Goal: Task Accomplishment & Management: Manage account settings

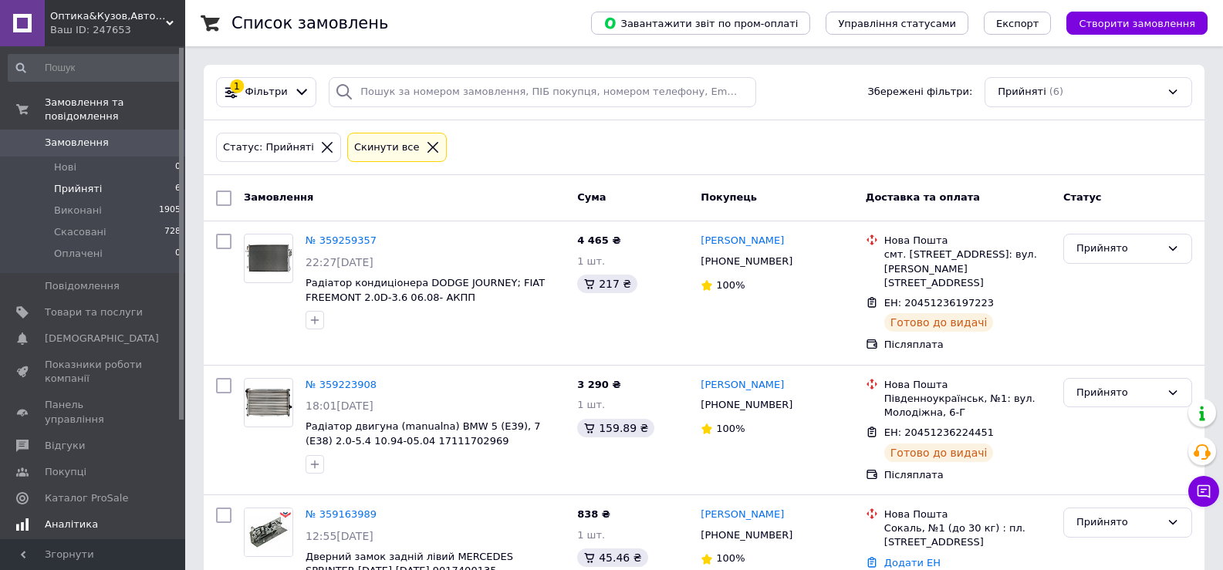
click at [69, 518] on span "Аналітика" at bounding box center [71, 525] width 53 height 14
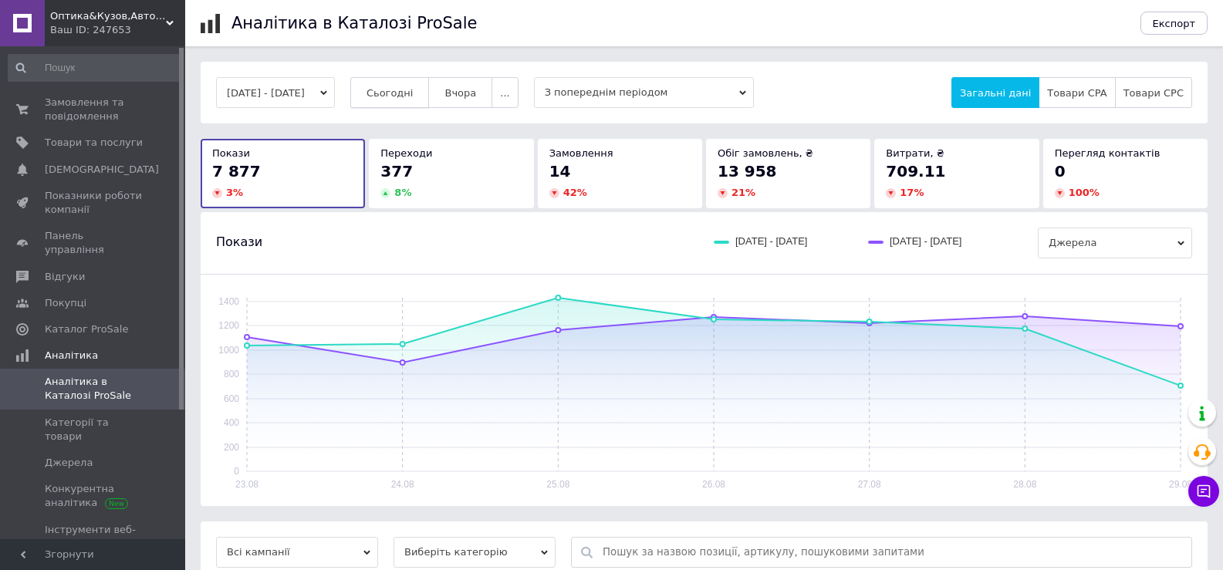
click at [414, 98] on span "Сьогодні" at bounding box center [390, 93] width 47 height 12
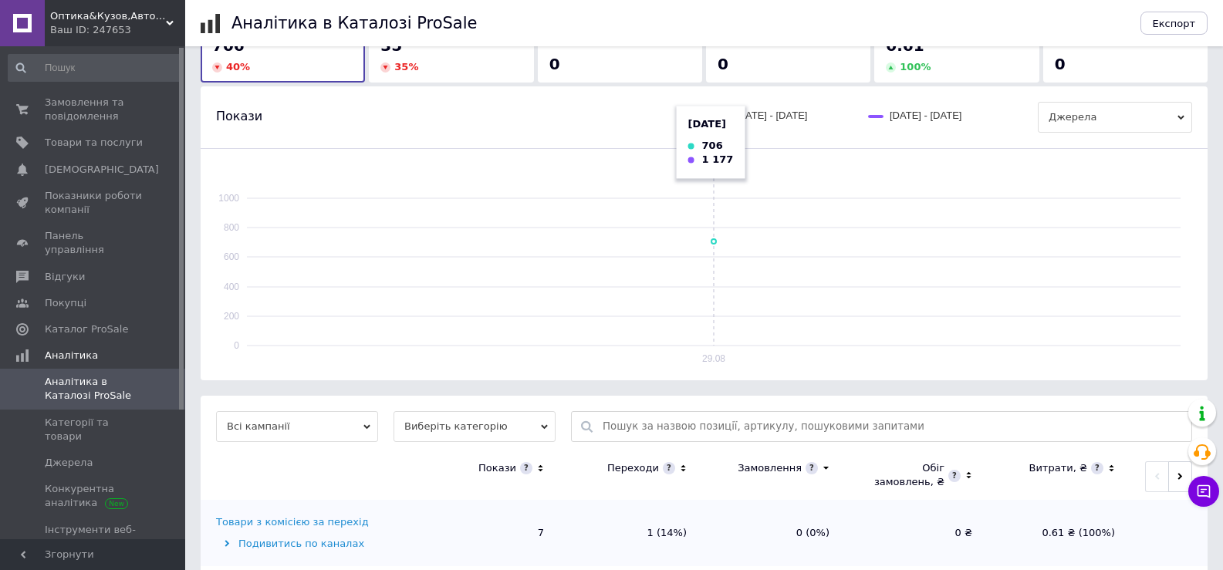
scroll to position [220, 0]
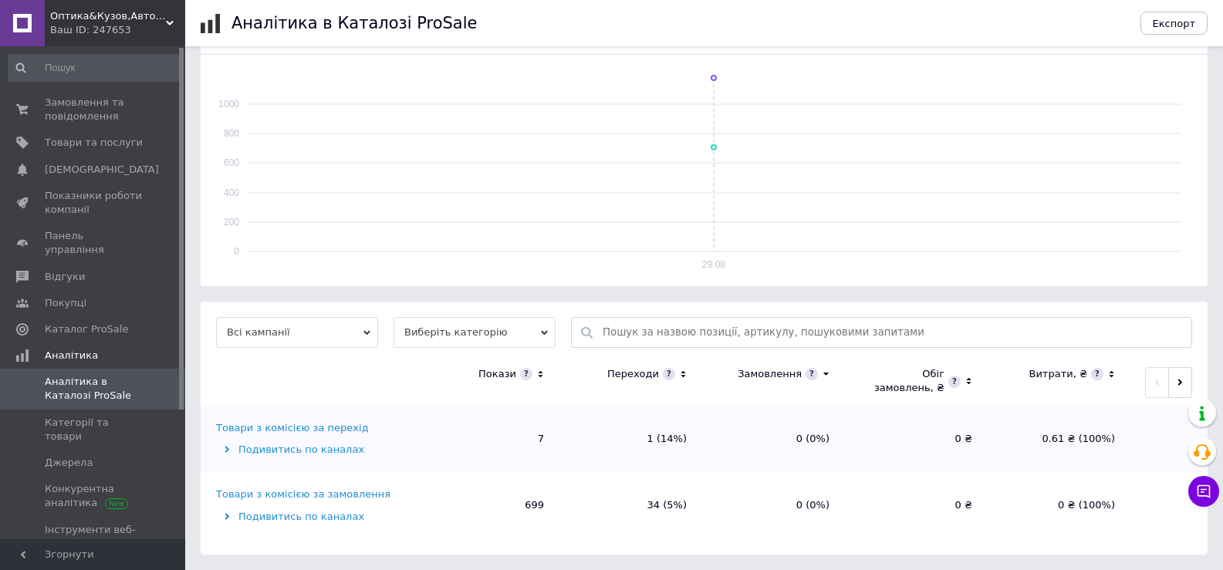
click at [305, 492] on div "Товари з комісією за замовлення" at bounding box center [303, 495] width 174 height 14
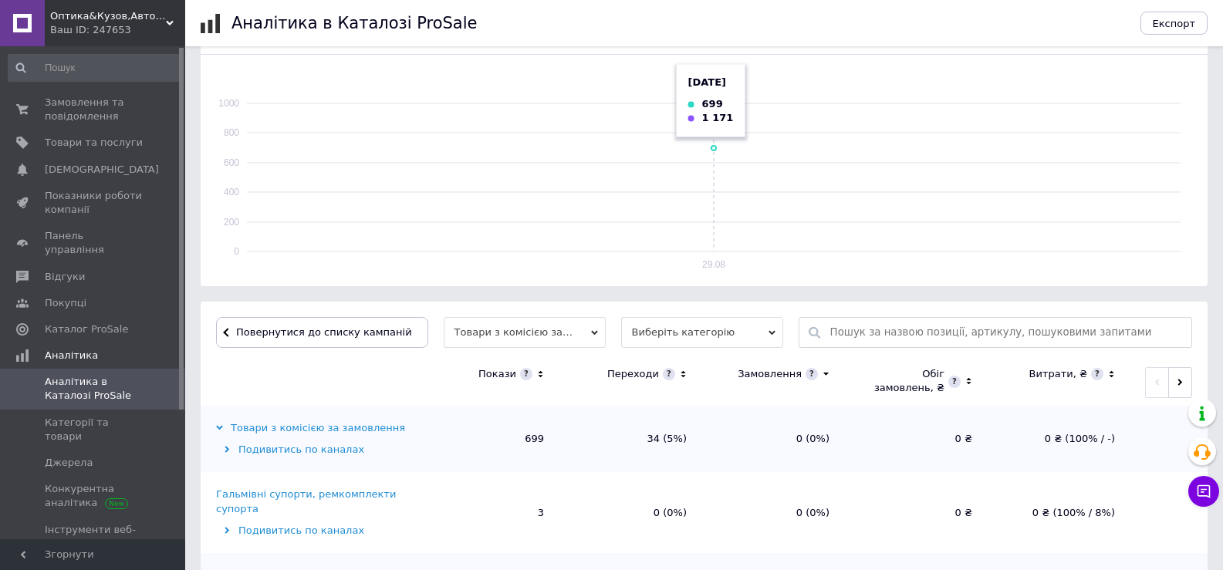
scroll to position [464, 0]
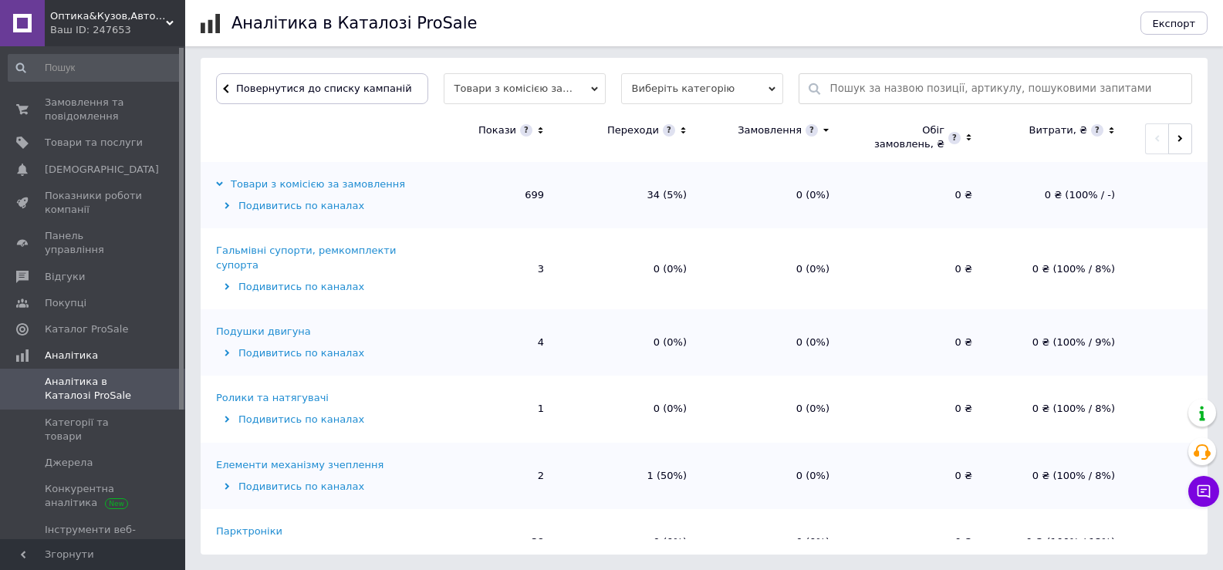
click at [540, 132] on icon at bounding box center [540, 130] width 5 height 7
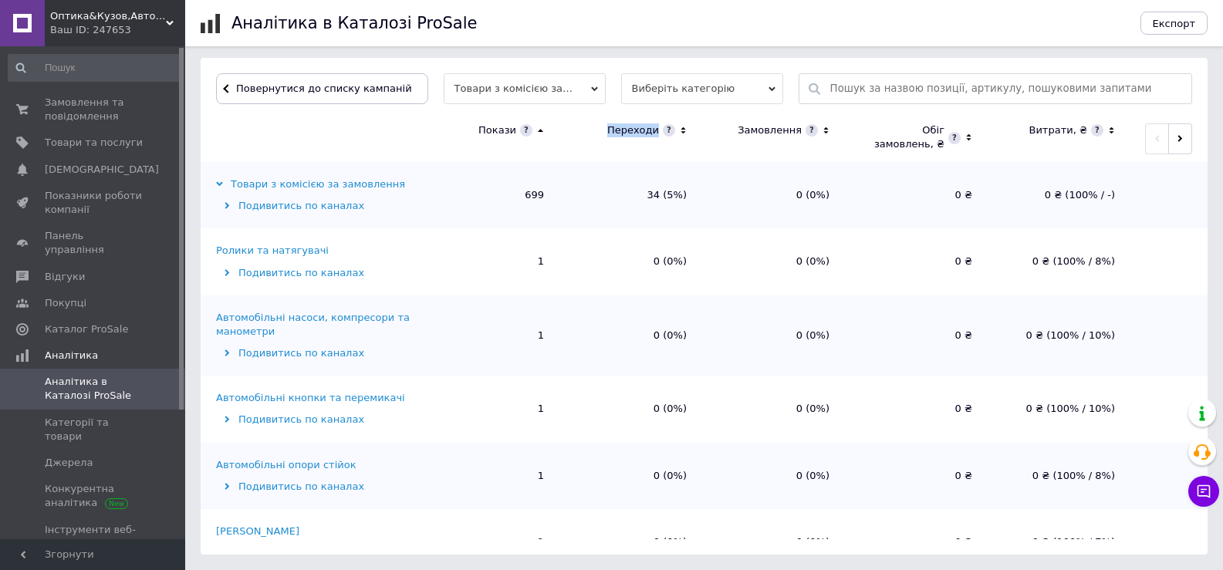
click at [540, 130] on icon at bounding box center [540, 130] width 5 height 3
click at [306, 256] on div "Радіатори автомобільні" at bounding box center [278, 251] width 124 height 14
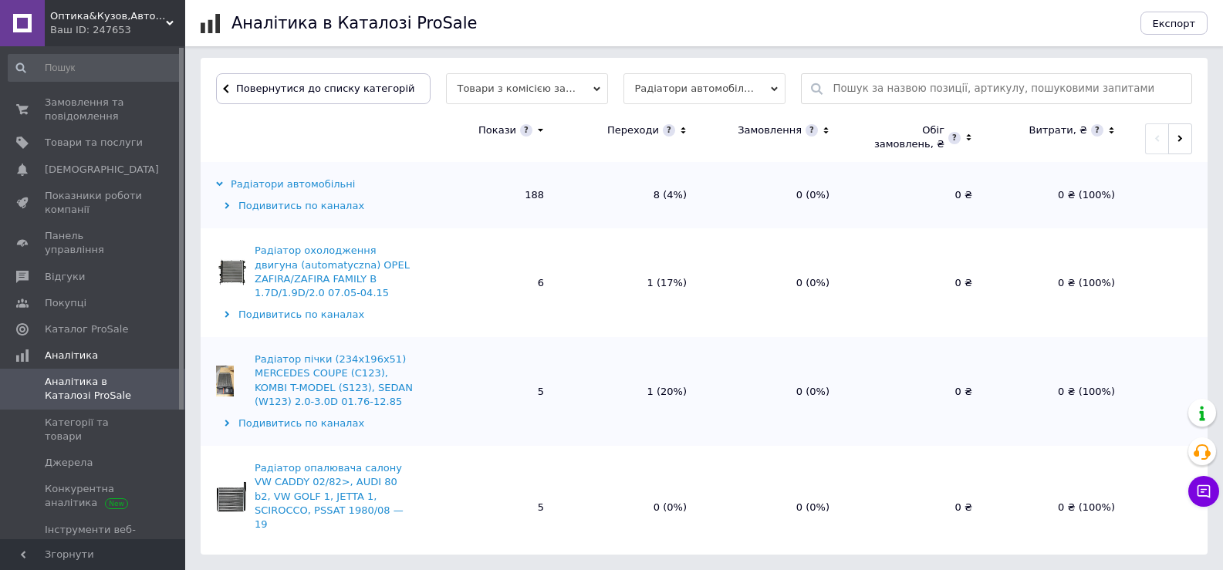
click at [678, 133] on icon at bounding box center [683, 130] width 10 height 13
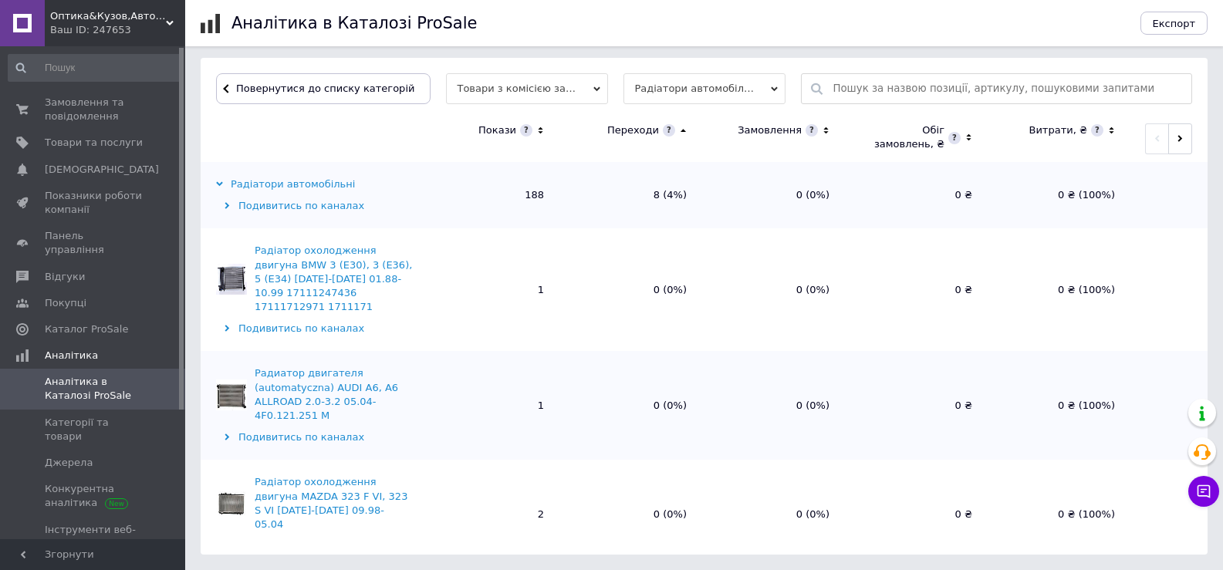
click at [678, 133] on icon at bounding box center [683, 130] width 10 height 13
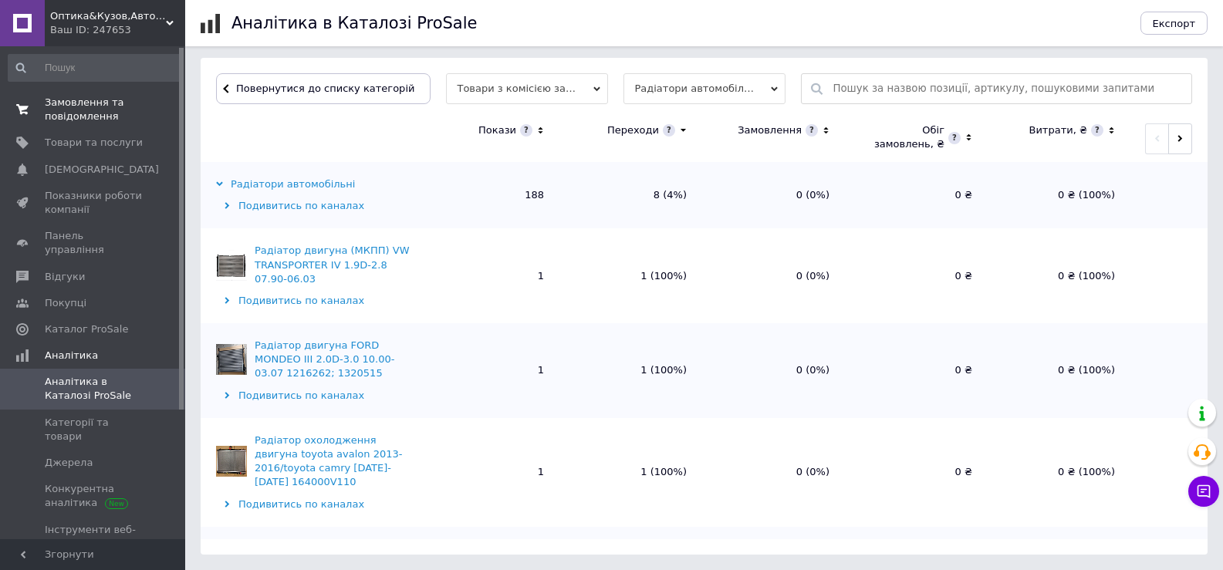
click at [66, 119] on span "Замовлення та повідомлення" at bounding box center [94, 110] width 98 height 28
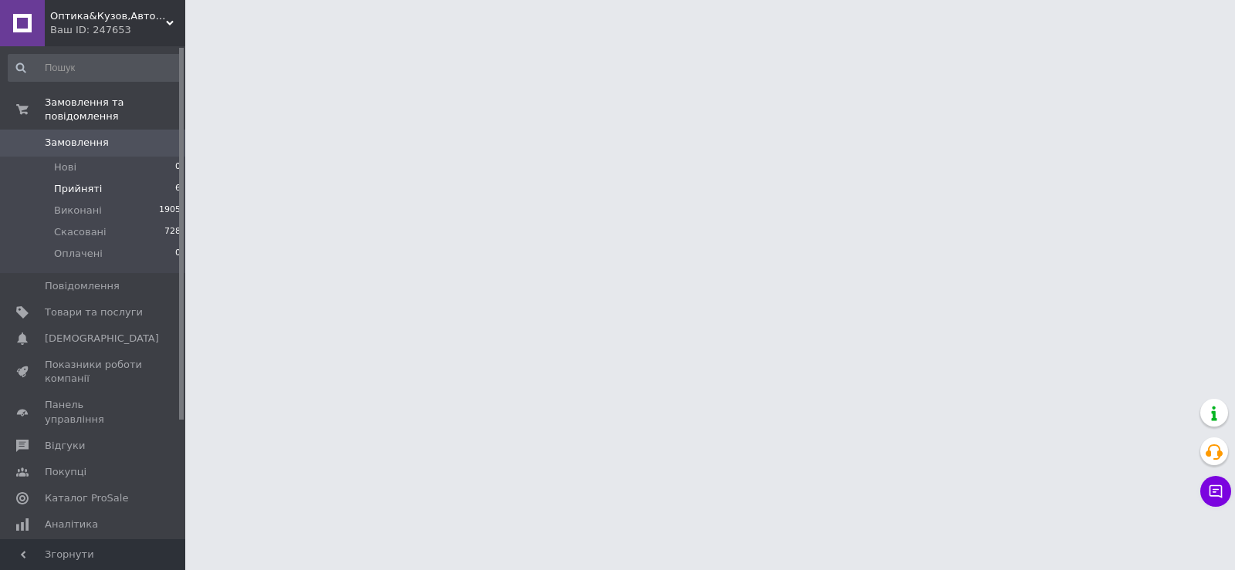
click at [77, 182] on span "Прийняті" at bounding box center [78, 189] width 48 height 14
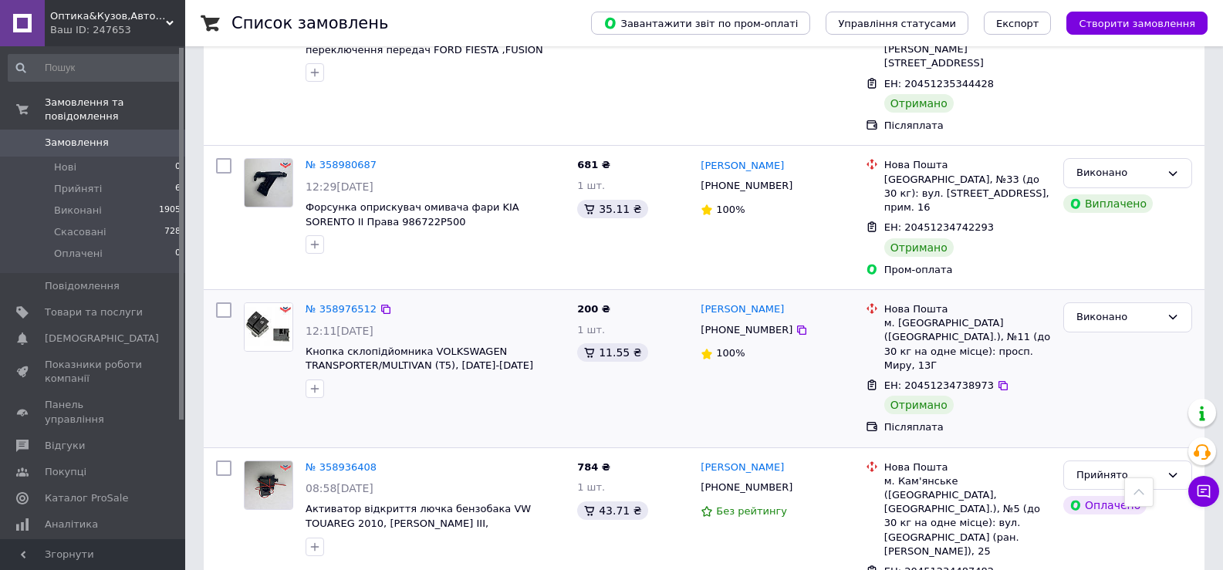
scroll to position [926, 0]
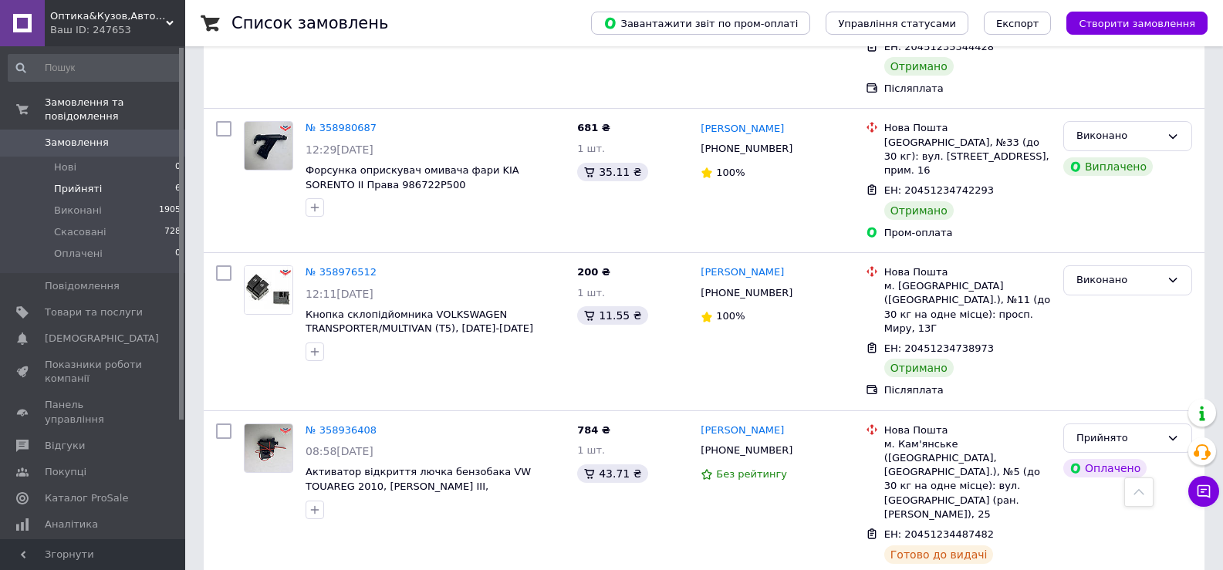
click at [79, 182] on span "Прийняті" at bounding box center [78, 189] width 48 height 14
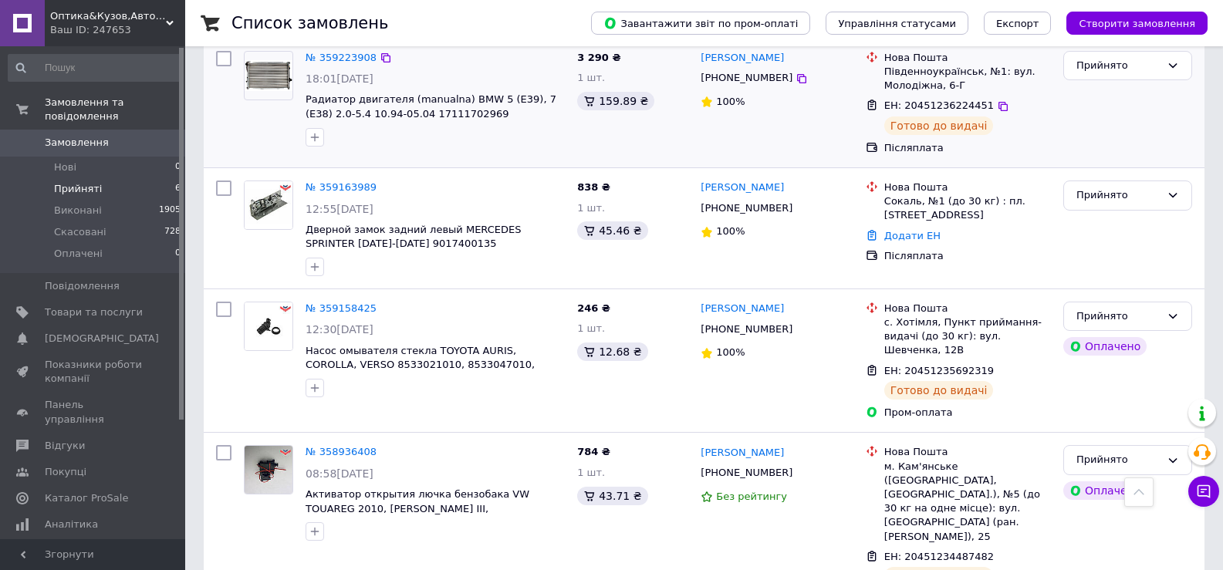
scroll to position [290, 0]
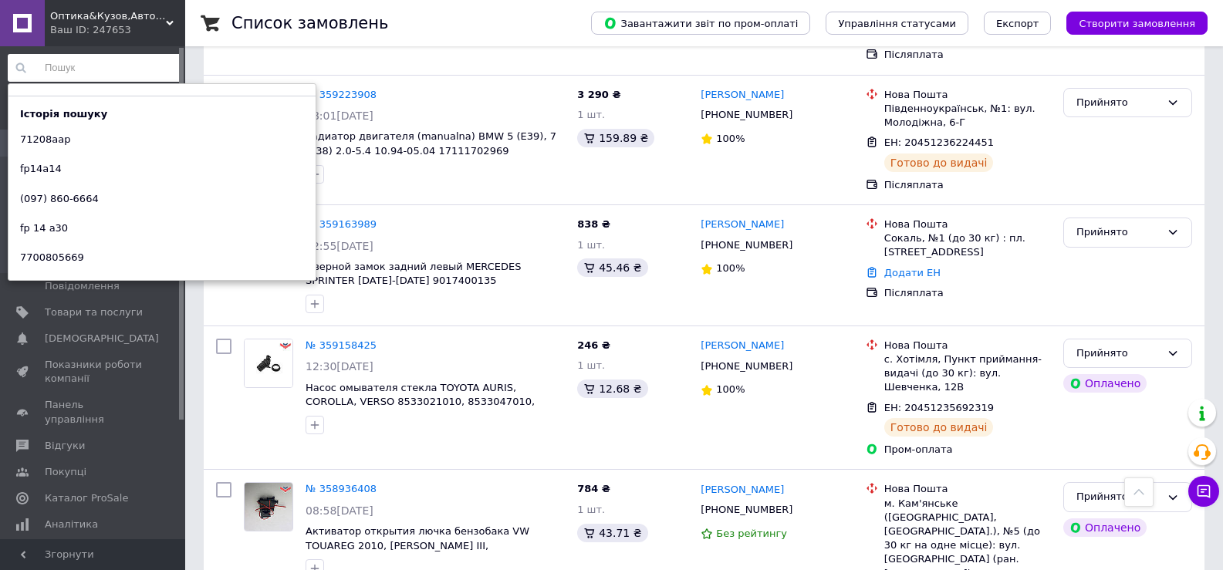
paste input "a 001 542 74 18"
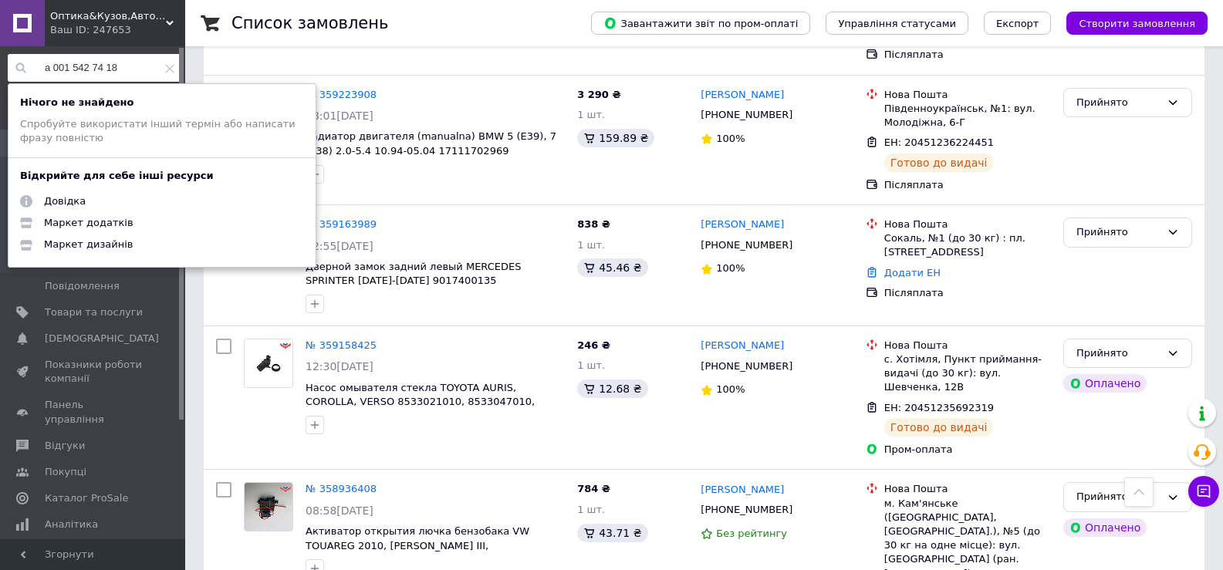
drag, startPoint x: 144, startPoint y: 66, endPoint x: 12, endPoint y: 75, distance: 133.1
click at [12, 75] on input "a 001 542 74 18" at bounding box center [95, 68] width 174 height 28
paste input "4 542 87"
click at [122, 63] on input "a 004 542 87 18" at bounding box center [95, 68] width 174 height 28
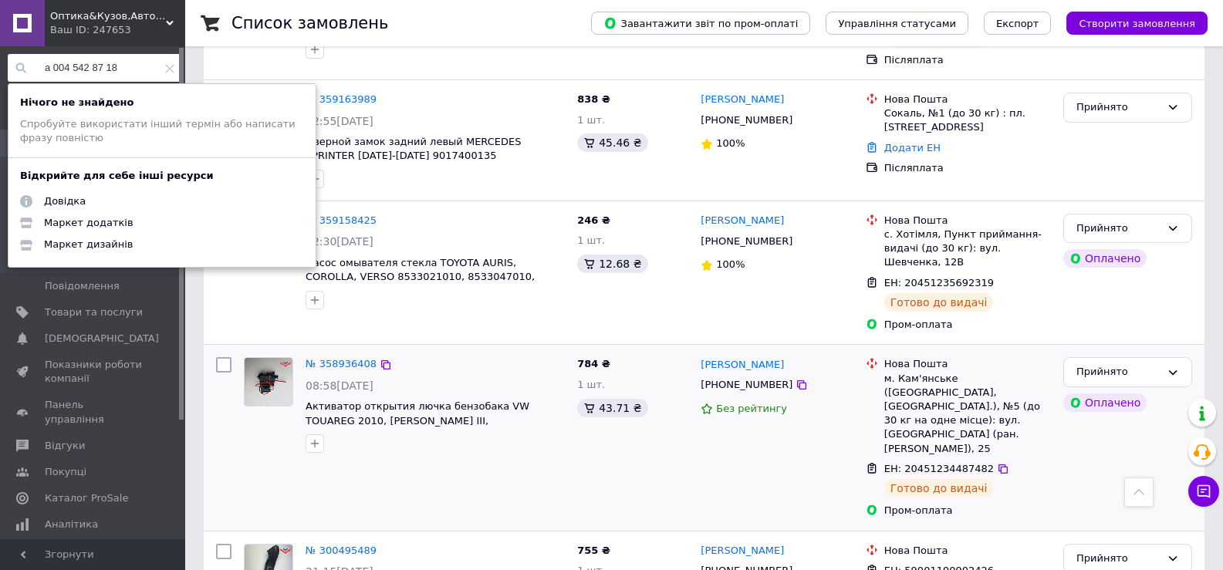
scroll to position [444, 0]
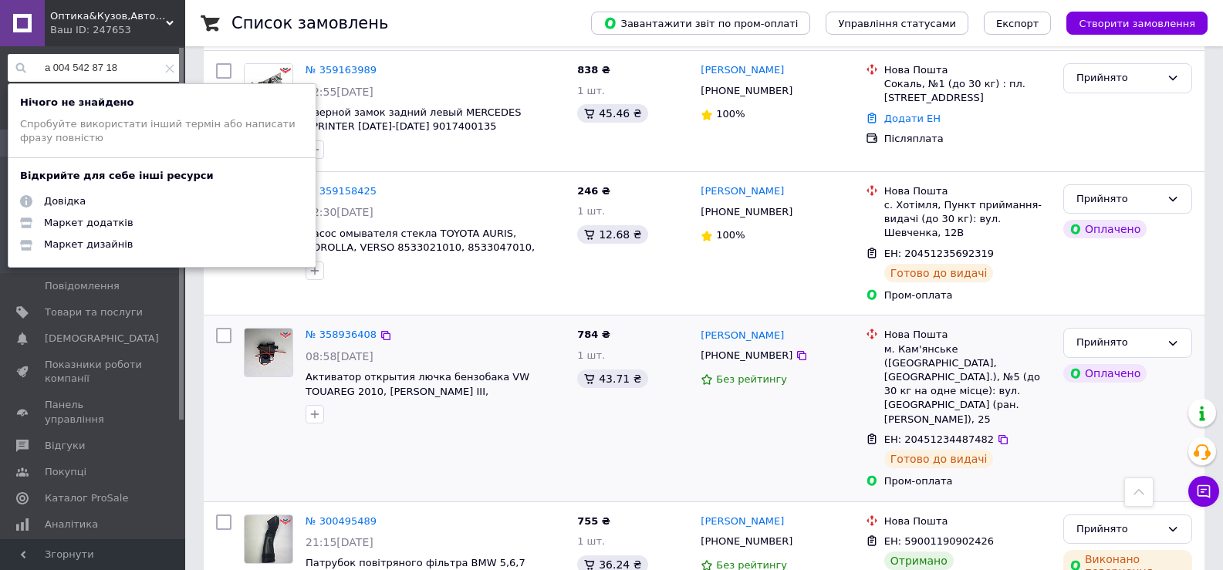
click at [493, 428] on div "№ 358936408 08:58[DATE] Активатор открытия лючка бензобака VW TOUAREG 2010, [PE…" at bounding box center [404, 408] width 333 height 173
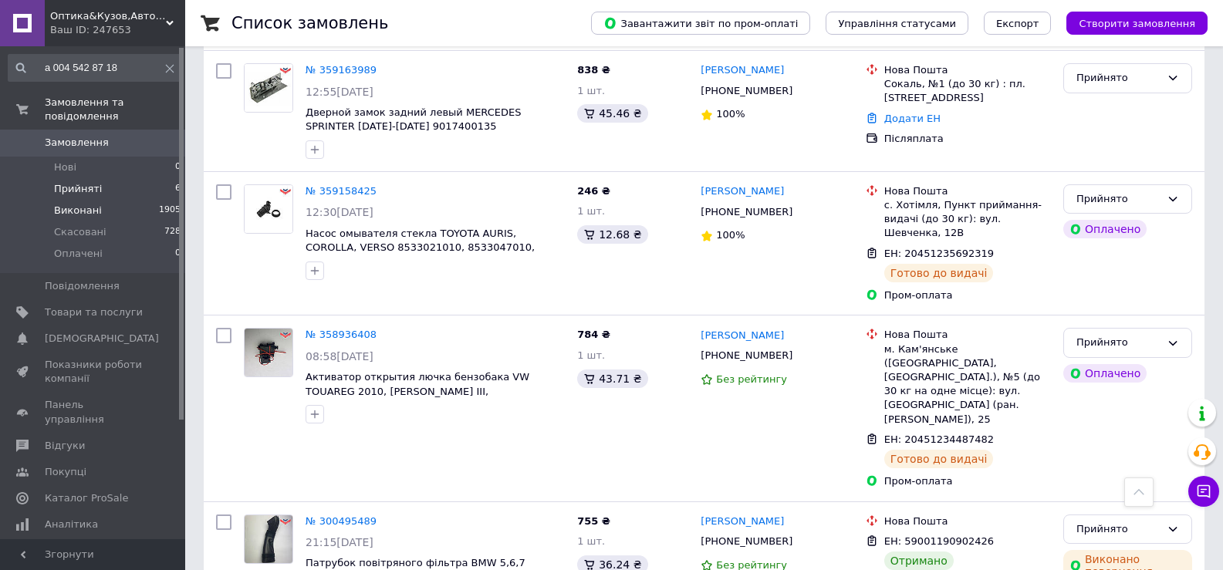
click at [77, 204] on span "Виконані" at bounding box center [78, 211] width 48 height 14
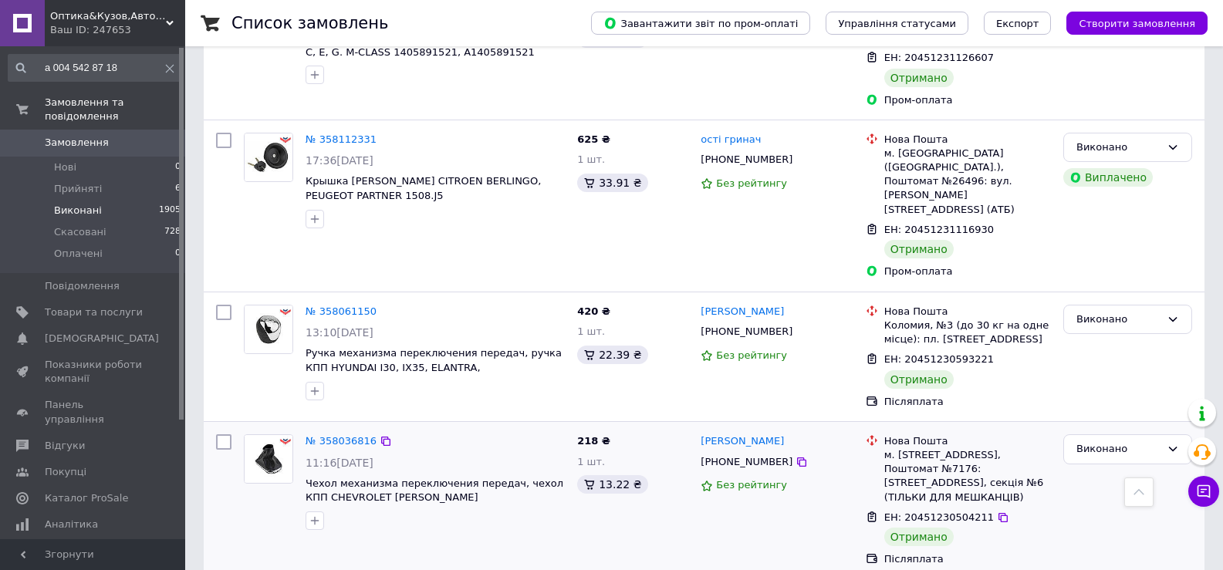
scroll to position [2479, 0]
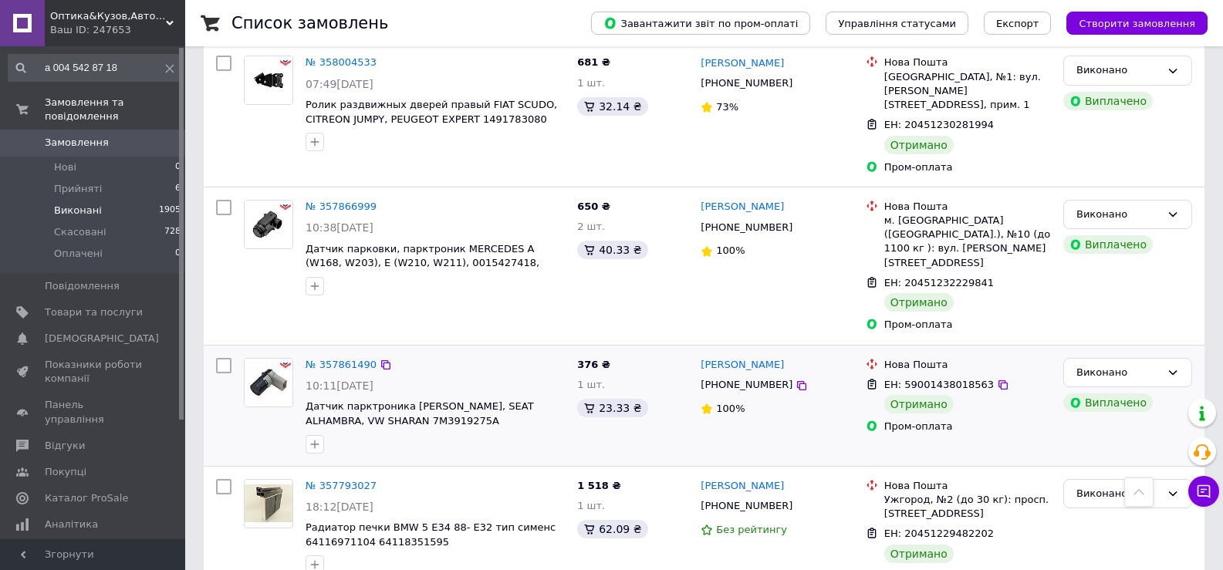
scroll to position [309, 0]
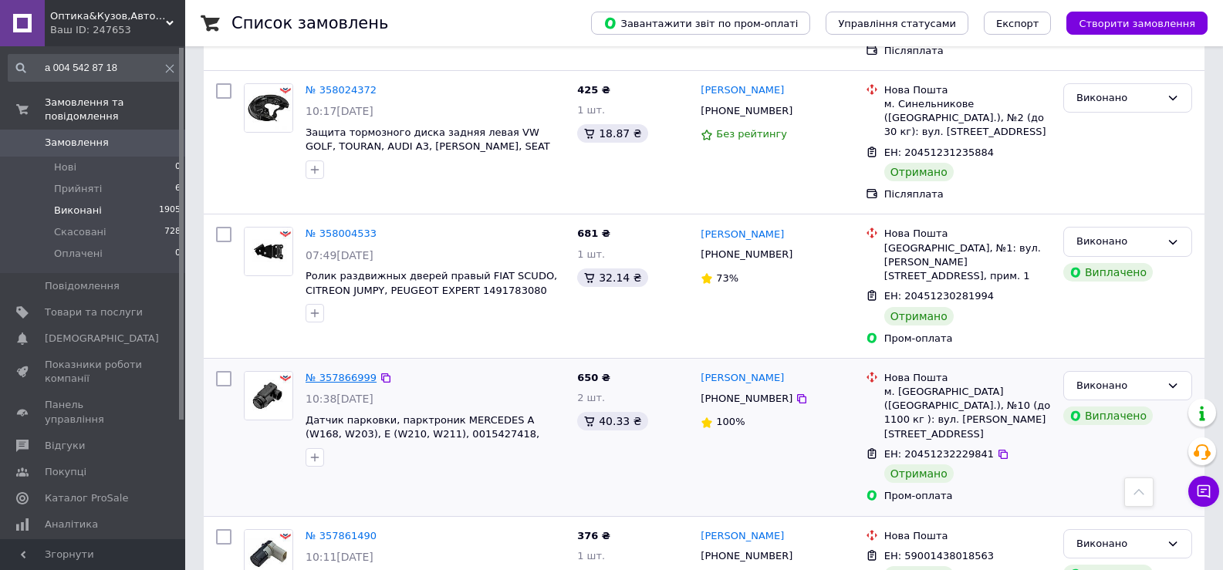
click at [346, 372] on link "№ 357866999" at bounding box center [341, 378] width 71 height 12
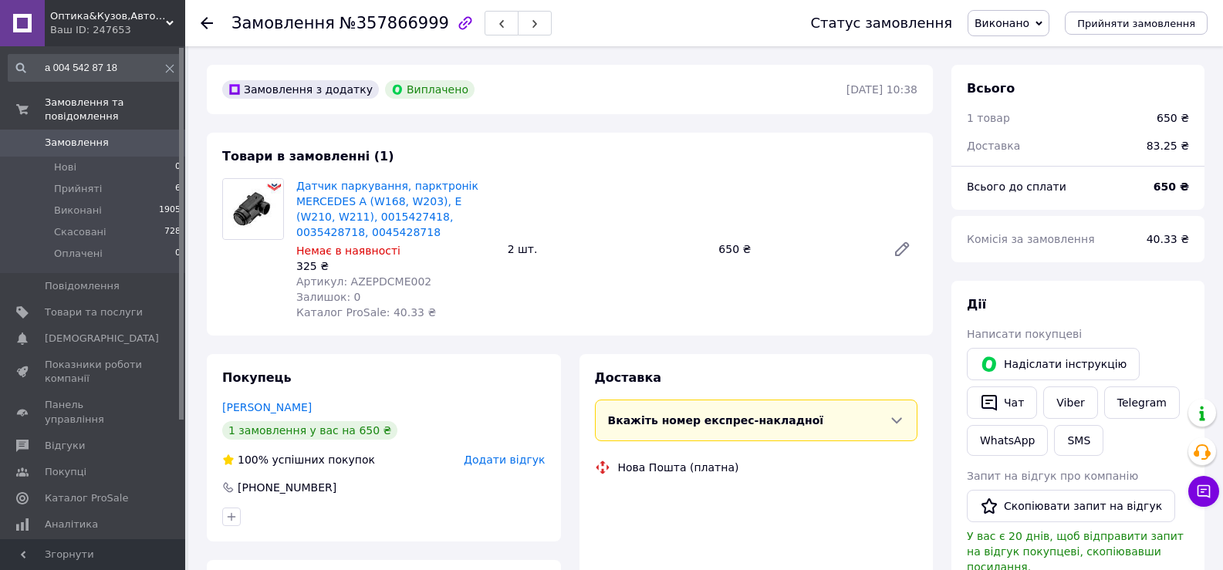
scroll to position [90, 0]
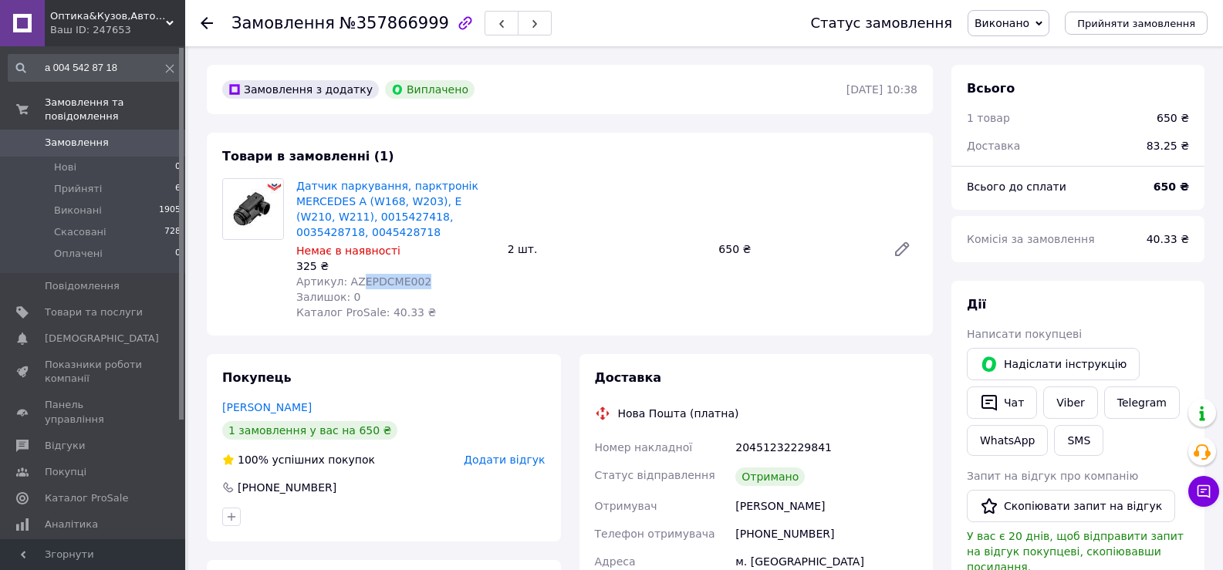
drag, startPoint x: 424, startPoint y: 282, endPoint x: 357, endPoint y: 284, distance: 66.4
click at [357, 284] on div "Артикул: AZEPDCME002" at bounding box center [395, 281] width 199 height 15
copy span "EPDCME002"
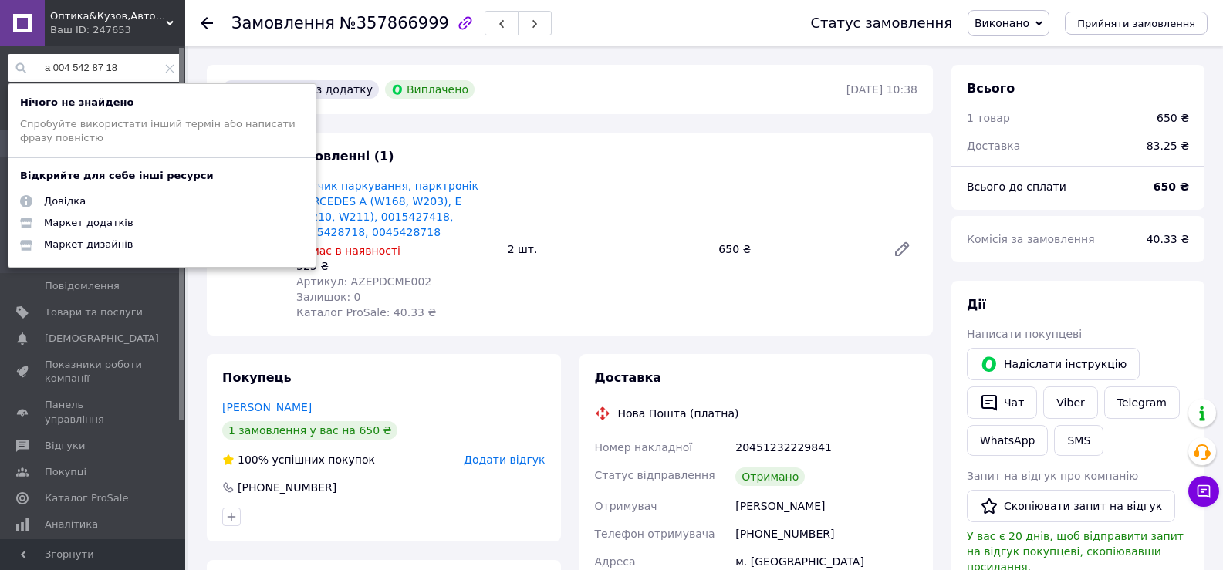
drag, startPoint x: 137, startPoint y: 63, endPoint x: 51, endPoint y: 66, distance: 86.5
click at [36, 69] on input "a 004 542 87 18" at bounding box center [95, 68] width 174 height 28
paste input "epdcme002"
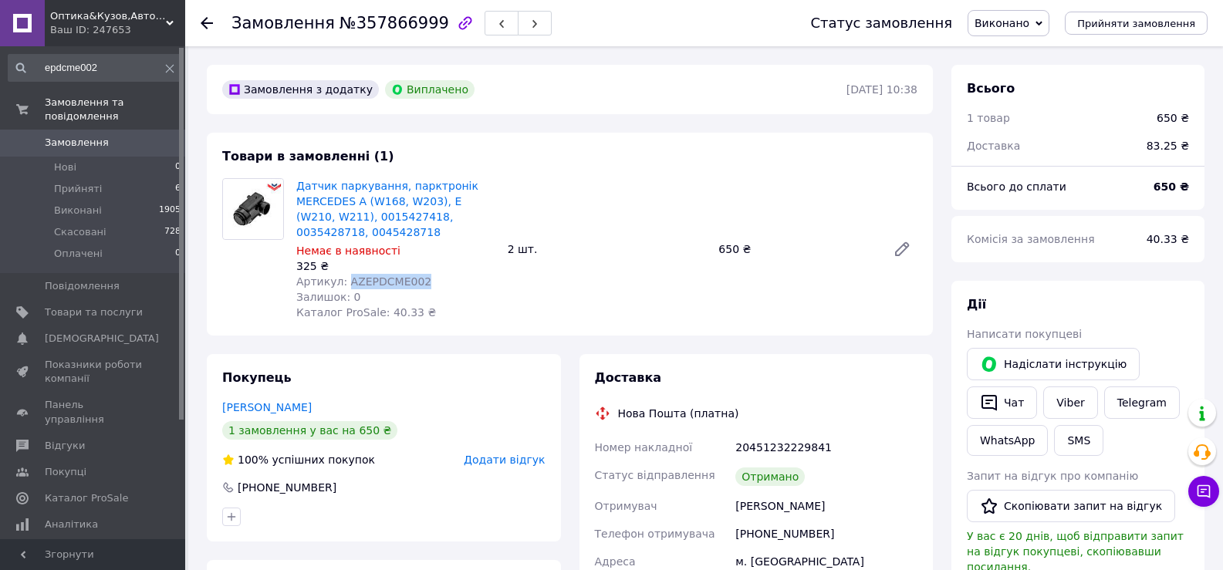
drag, startPoint x: 417, startPoint y: 282, endPoint x: 345, endPoint y: 281, distance: 72.6
click at [345, 281] on div "Артикул: AZEPDCME002" at bounding box center [395, 281] width 199 height 15
copy span "AZEPDCME002"
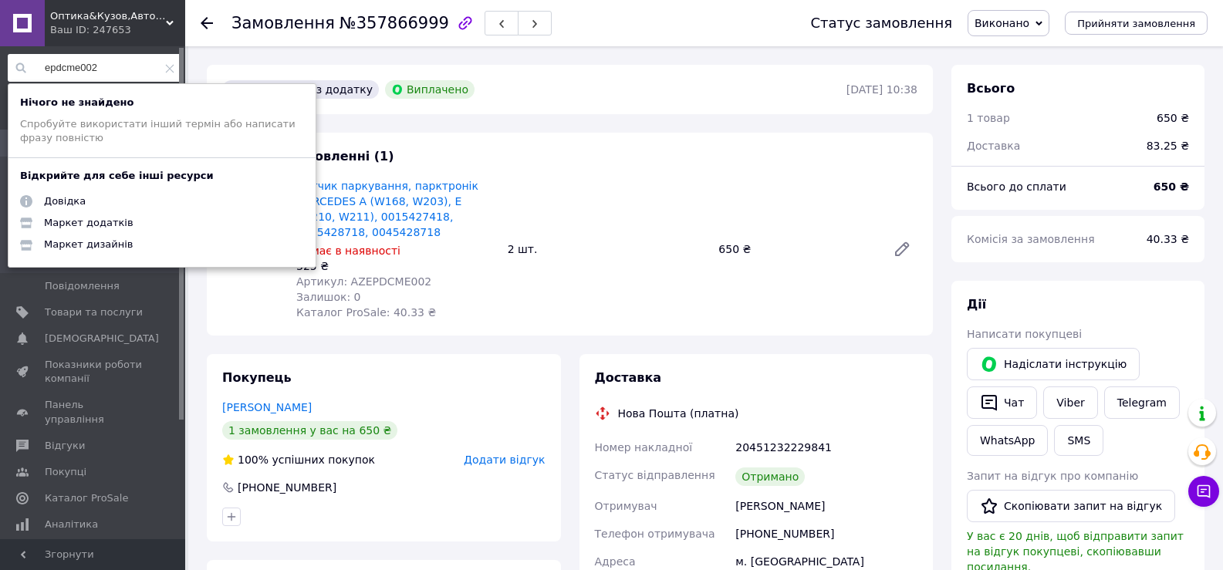
drag, startPoint x: 110, startPoint y: 67, endPoint x: 45, endPoint y: 76, distance: 66.1
click at [9, 77] on input "epdcme002" at bounding box center [95, 68] width 174 height 28
paste input "az"
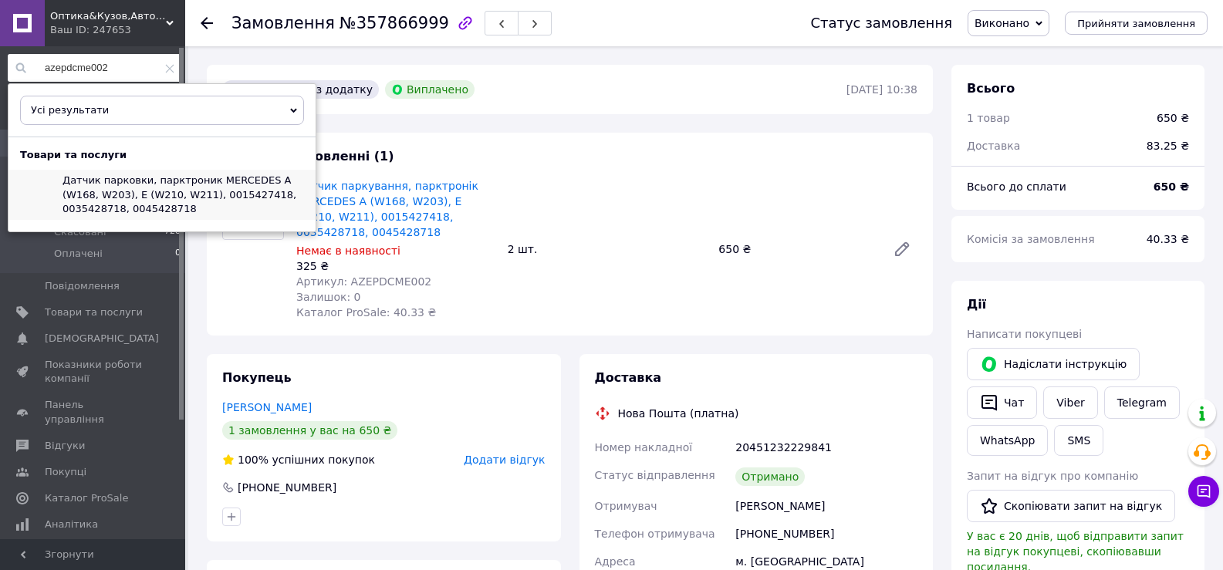
type input "azepdcme002"
click at [114, 192] on span "Датчик парковки, парктроник MERCEDES A (W168, W203), E (W210, W211), 0015427418…" at bounding box center [180, 193] width 234 height 39
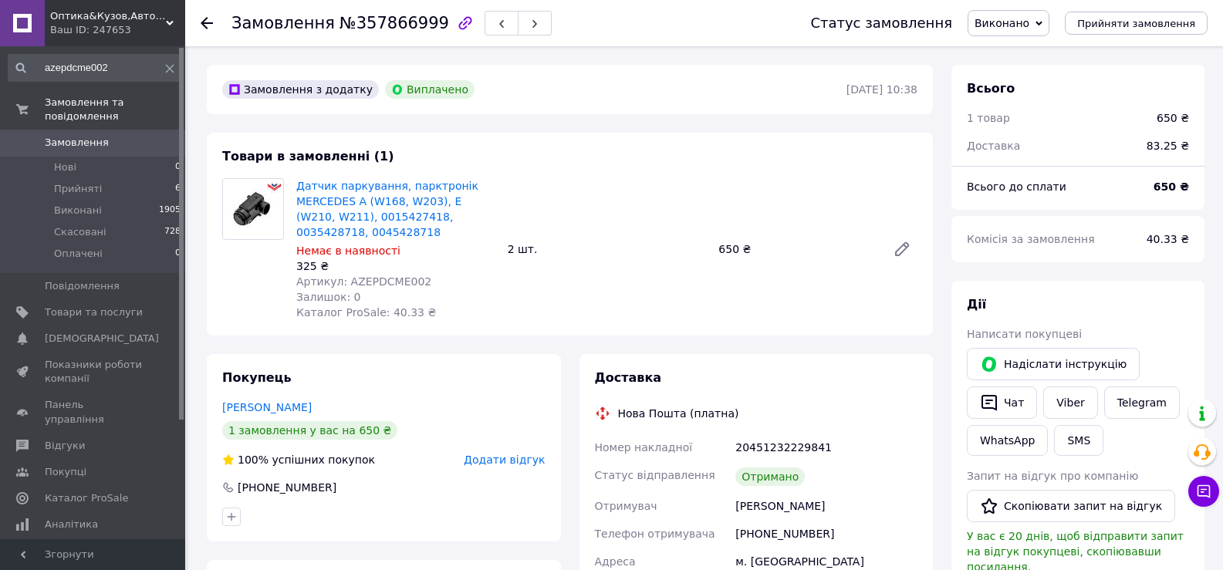
click at [74, 182] on span "Прийняті" at bounding box center [78, 189] width 48 height 14
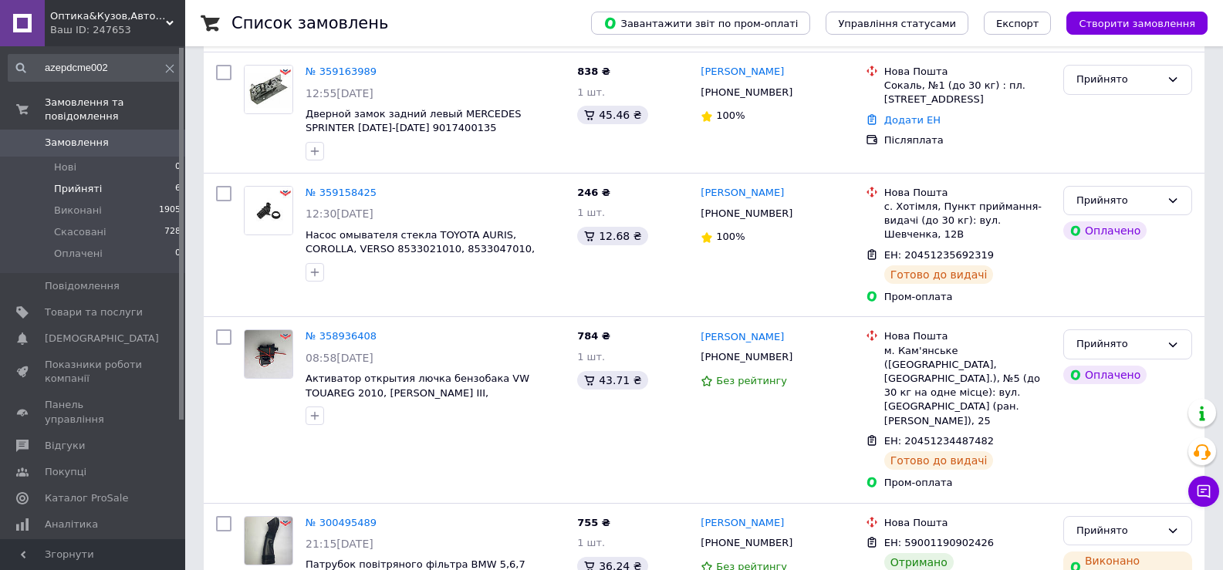
scroll to position [444, 0]
click at [71, 182] on span "Прийняті" at bounding box center [78, 189] width 48 height 14
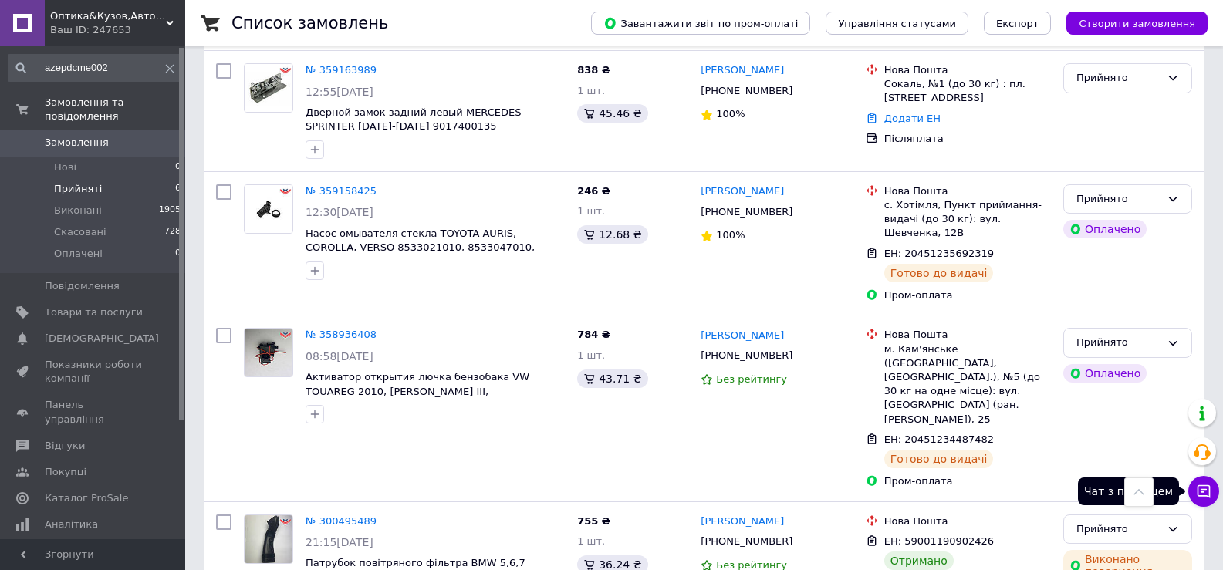
click at [1209, 488] on icon at bounding box center [1204, 491] width 13 height 13
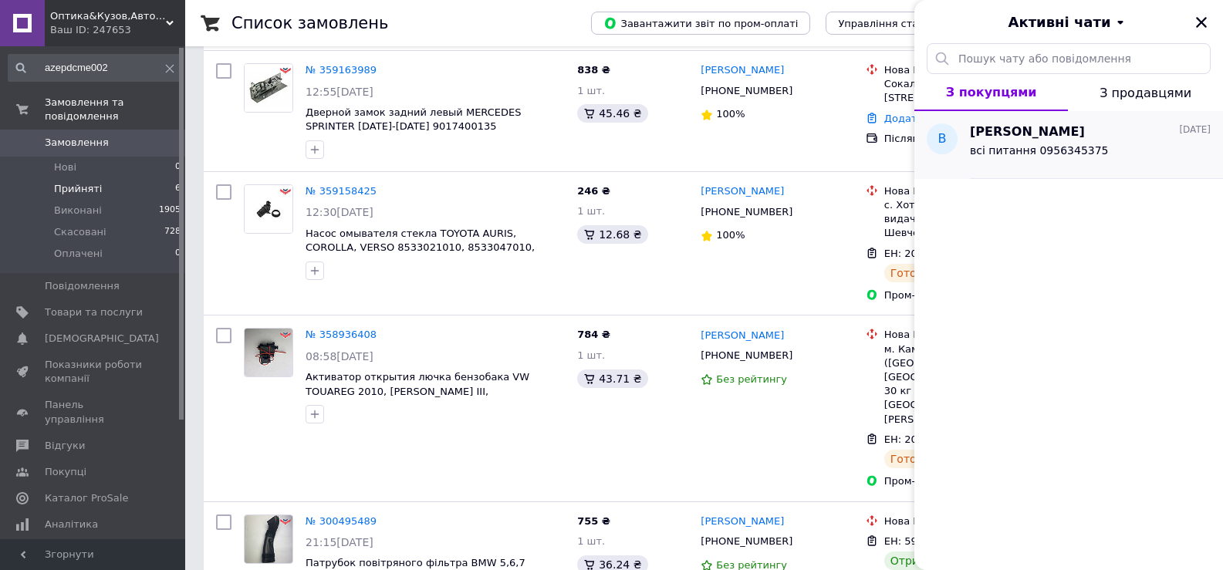
click at [991, 142] on div "всі питання 0956345375" at bounding box center [1090, 153] width 241 height 25
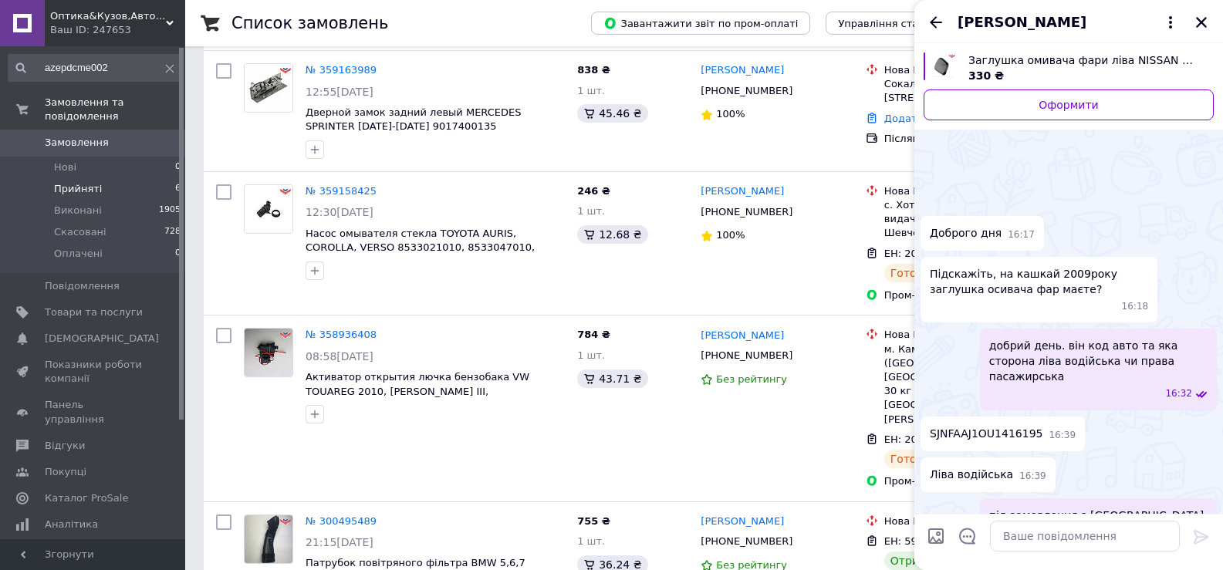
scroll to position [66, 0]
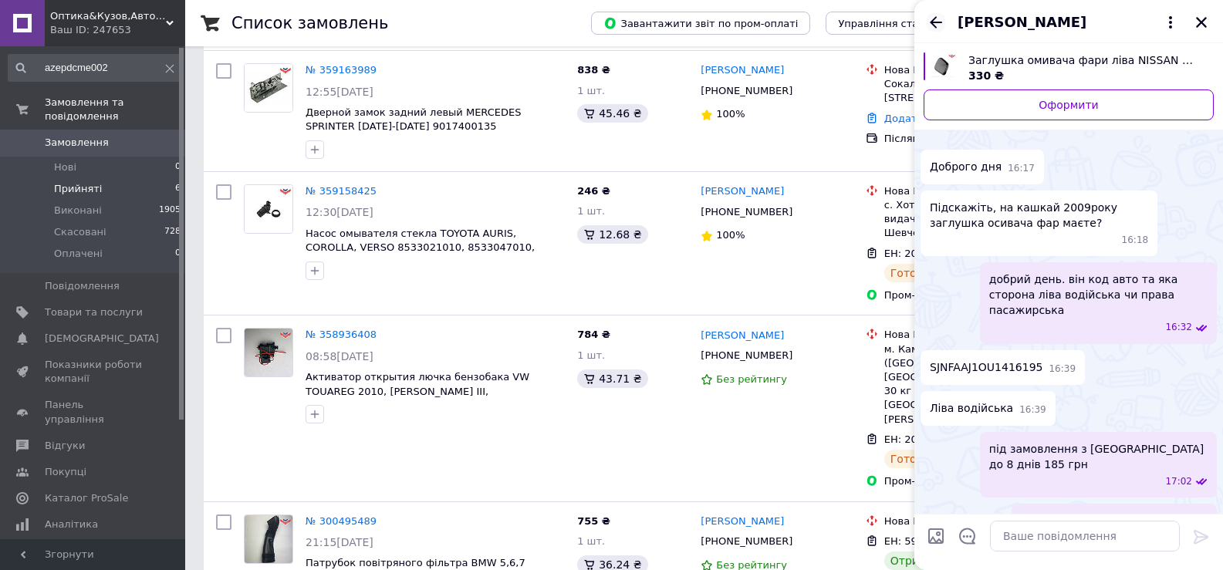
click at [940, 23] on icon "Назад" at bounding box center [936, 22] width 19 height 19
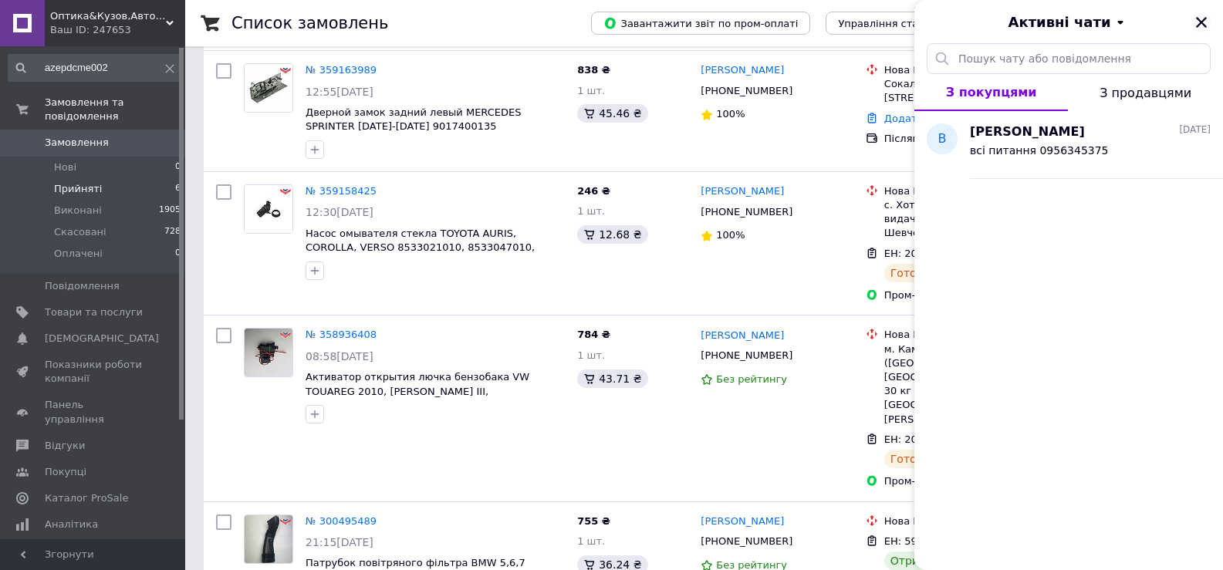
click at [1203, 25] on icon "Закрити" at bounding box center [1201, 22] width 11 height 11
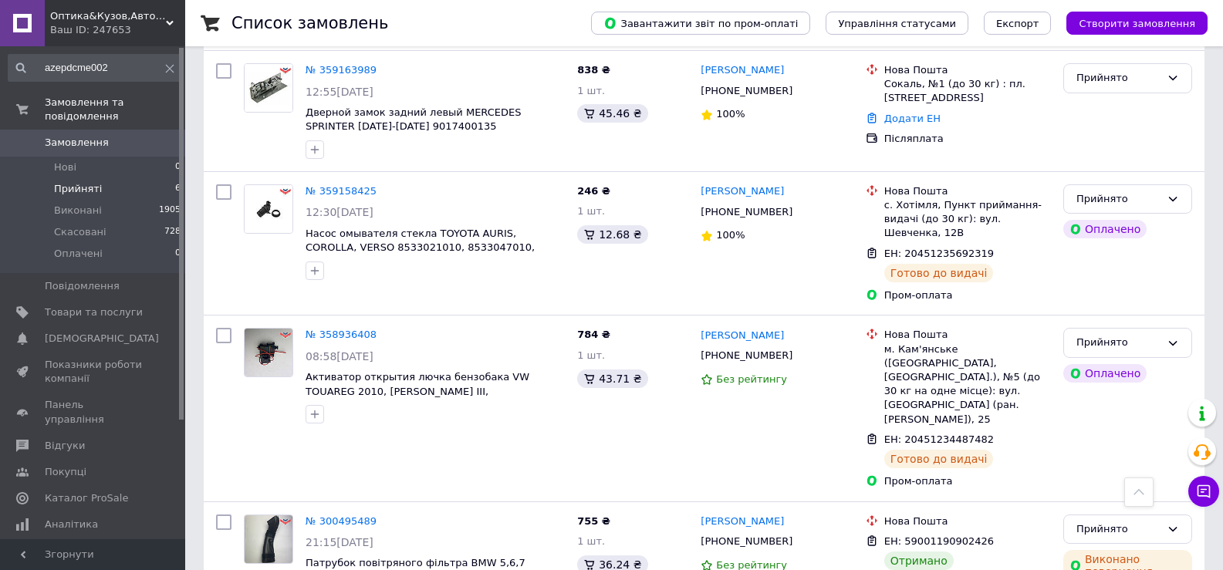
click at [87, 182] on span "Прийняті" at bounding box center [78, 189] width 48 height 14
click at [66, 518] on span "Аналітика" at bounding box center [71, 525] width 53 height 14
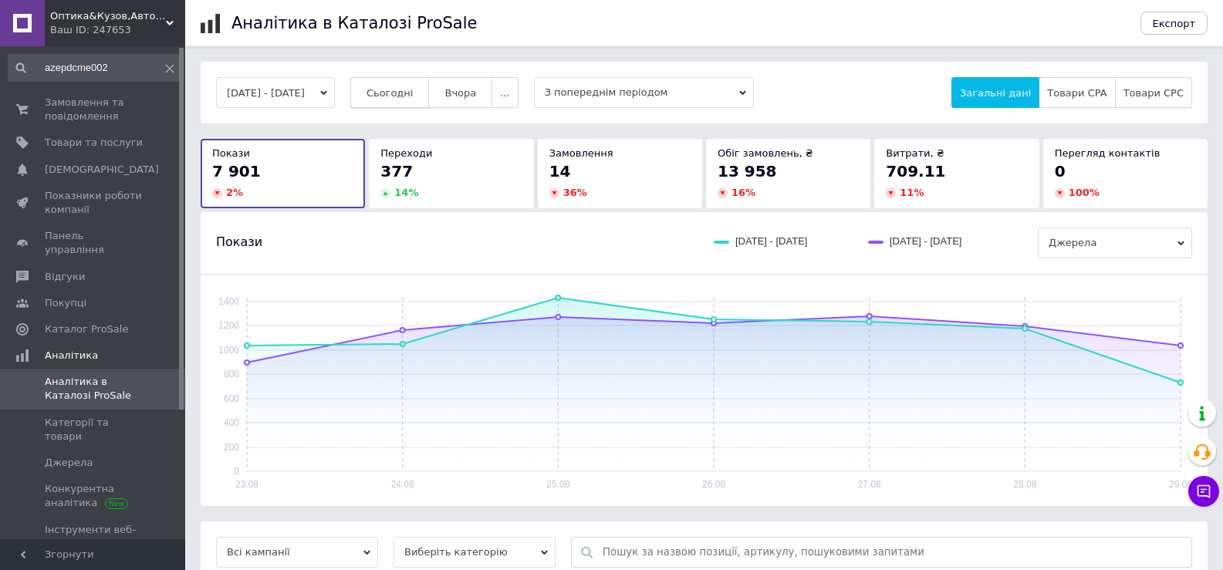
click at [430, 106] on button "Сьогодні" at bounding box center [389, 92] width 79 height 31
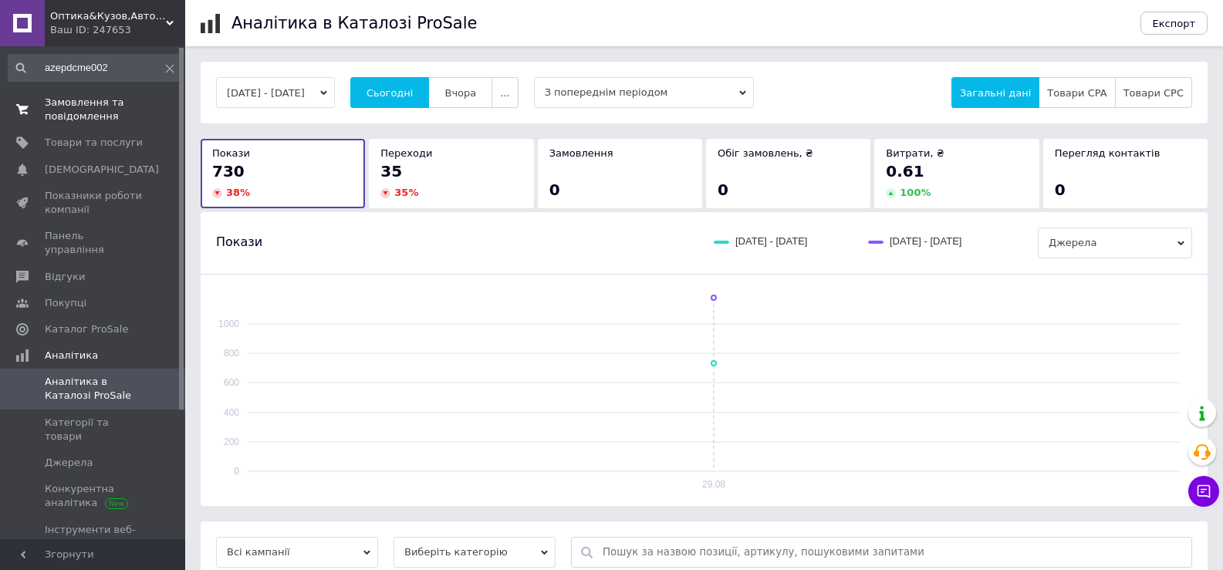
click at [70, 110] on span "Замовлення та повідомлення" at bounding box center [94, 110] width 98 height 28
